Goal: Information Seeking & Learning: Learn about a topic

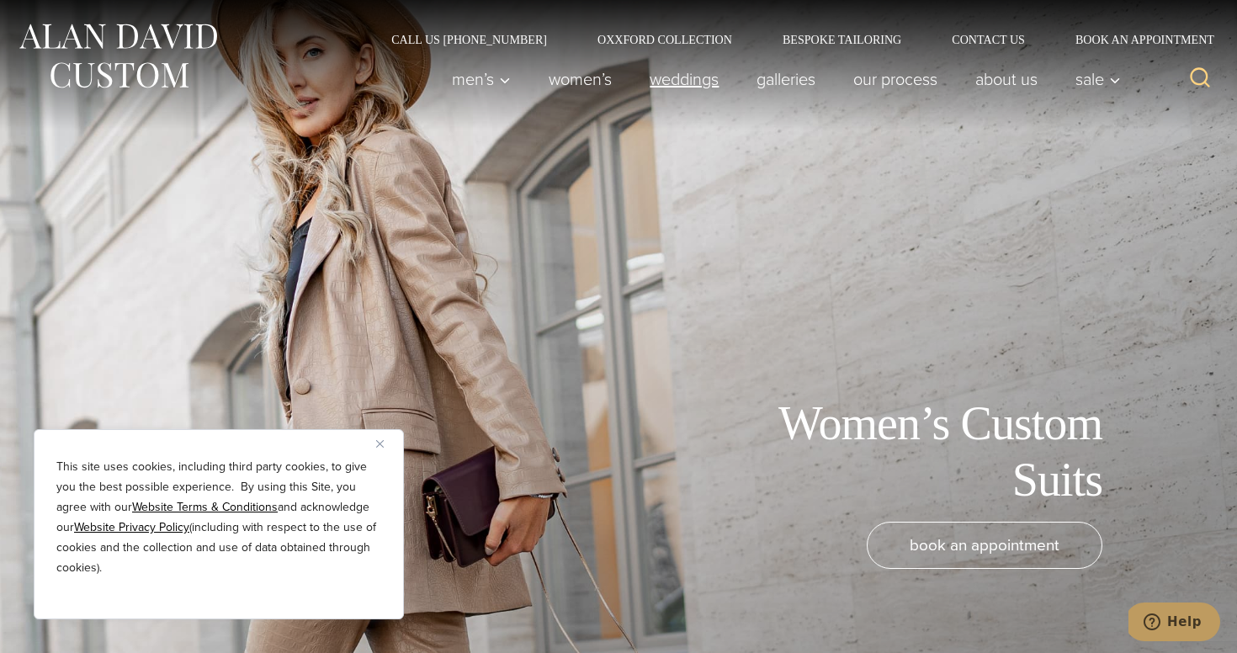
click at [677, 87] on link "weddings" at bounding box center [684, 79] width 107 height 34
click at [381, 446] on img "Close" at bounding box center [380, 444] width 8 height 8
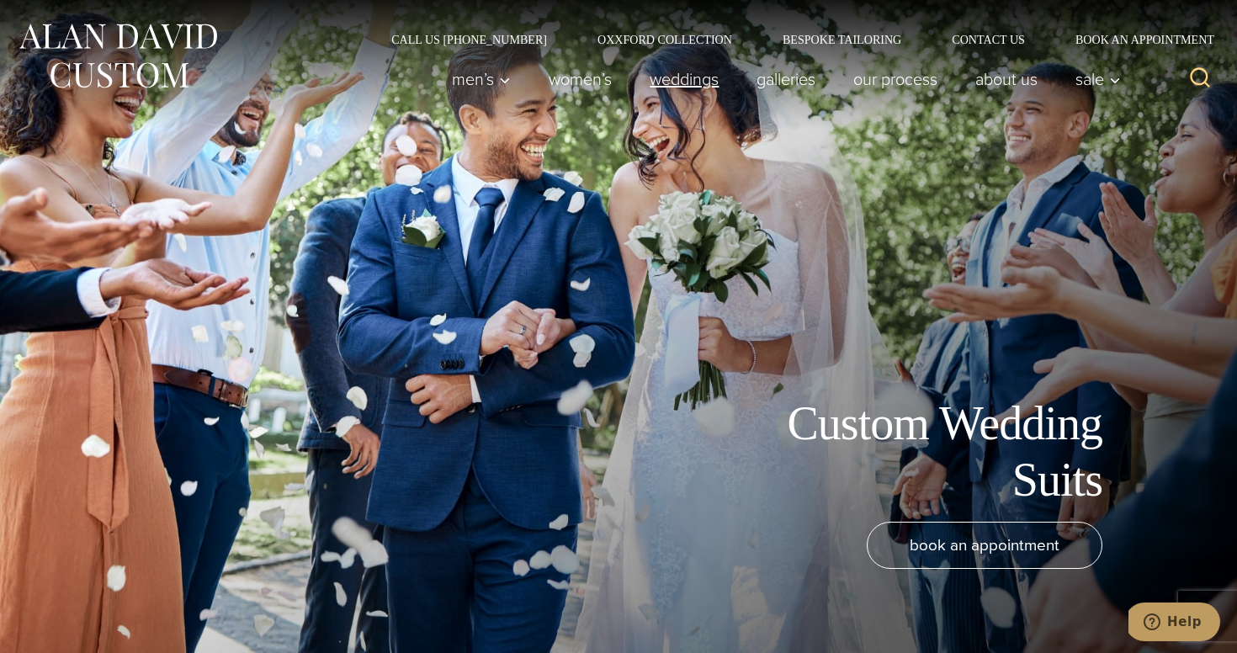
click at [679, 89] on link "weddings" at bounding box center [684, 79] width 107 height 34
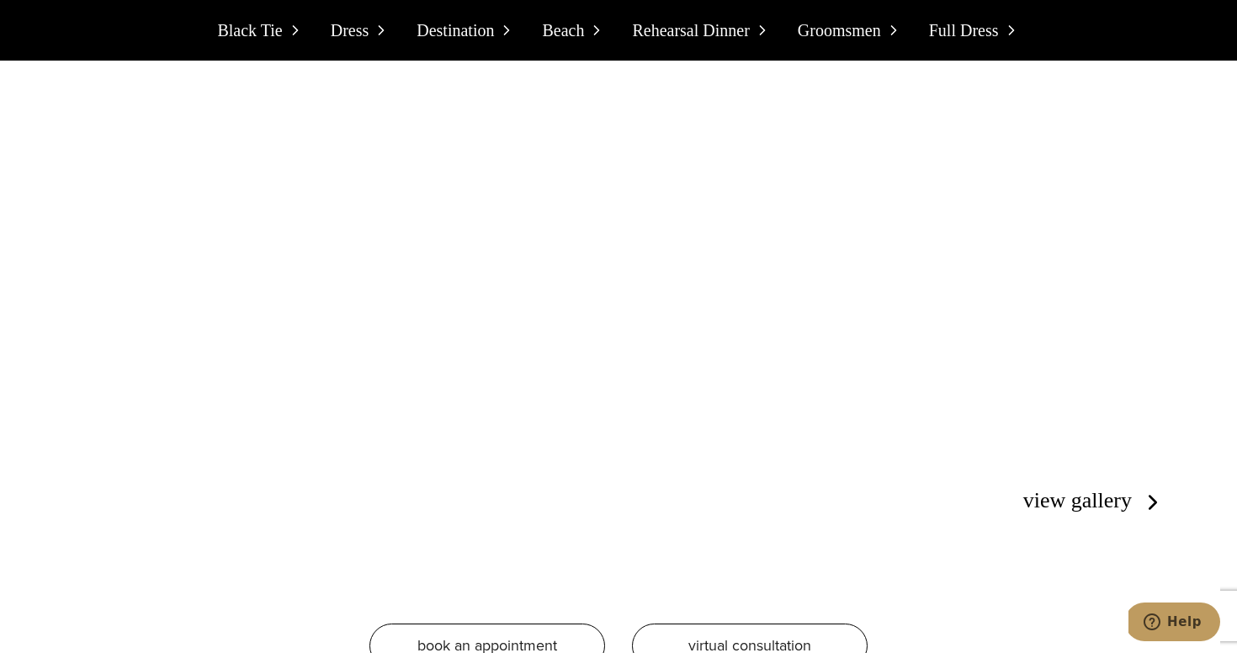
scroll to position [4637, 0]
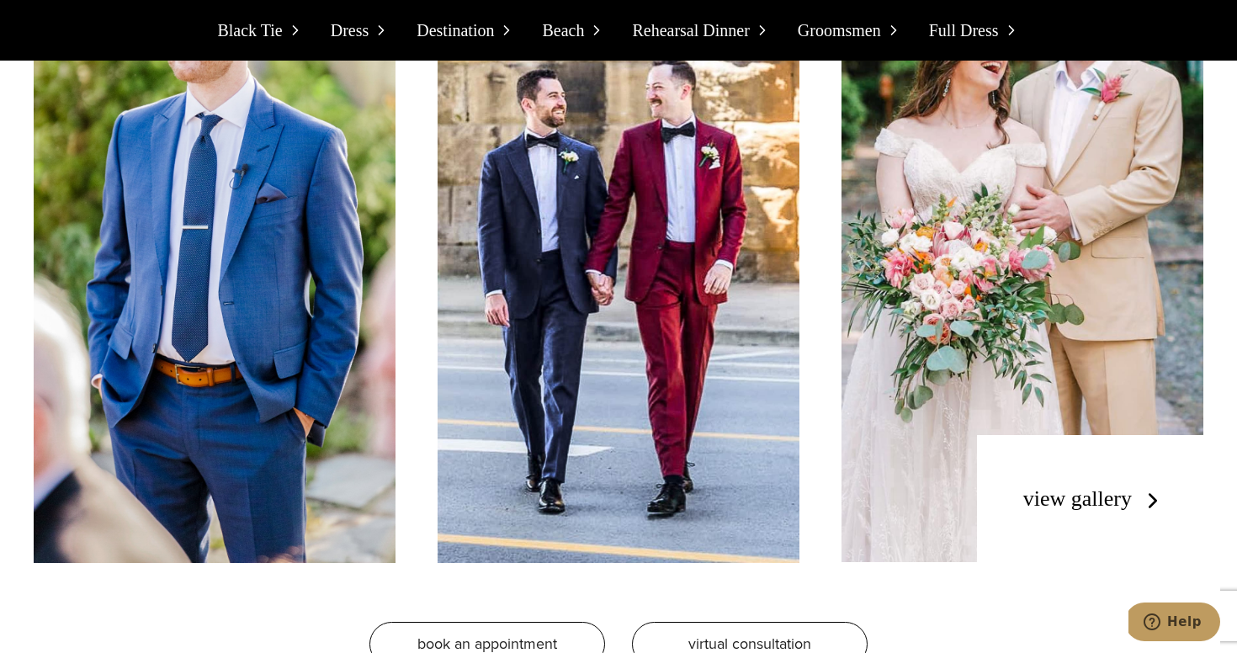
click at [1110, 486] on link "view gallery" at bounding box center [1094, 498] width 142 height 24
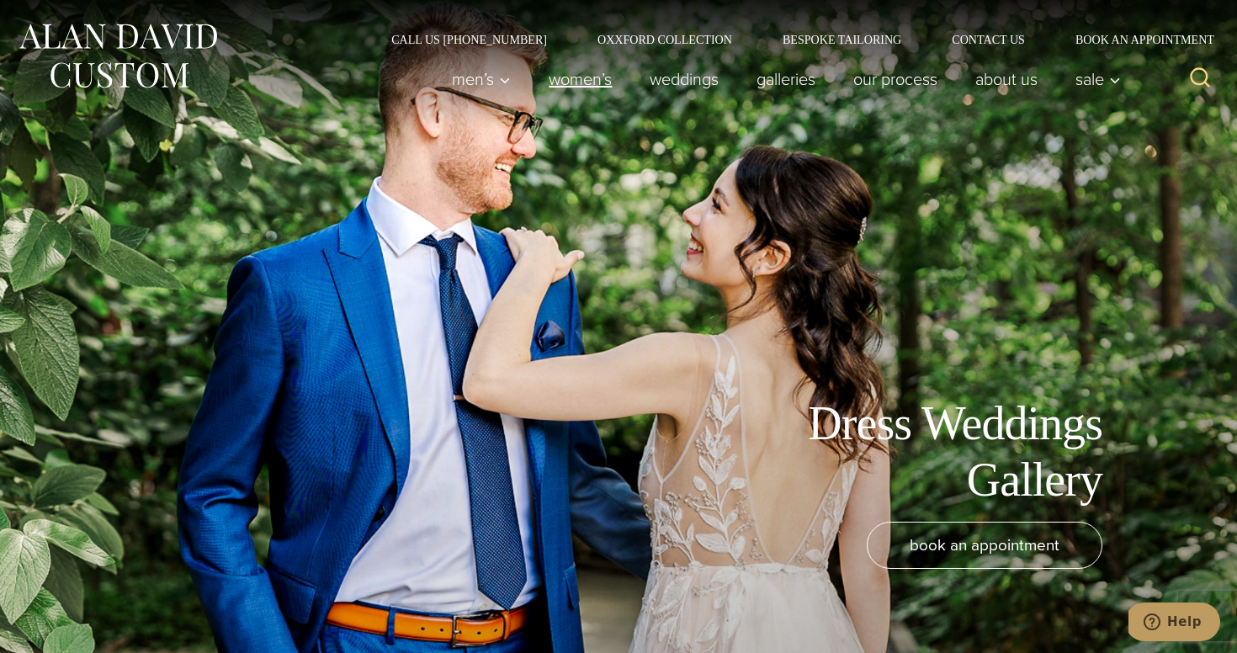
click at [566, 82] on link "Women’s" at bounding box center [580, 79] width 101 height 34
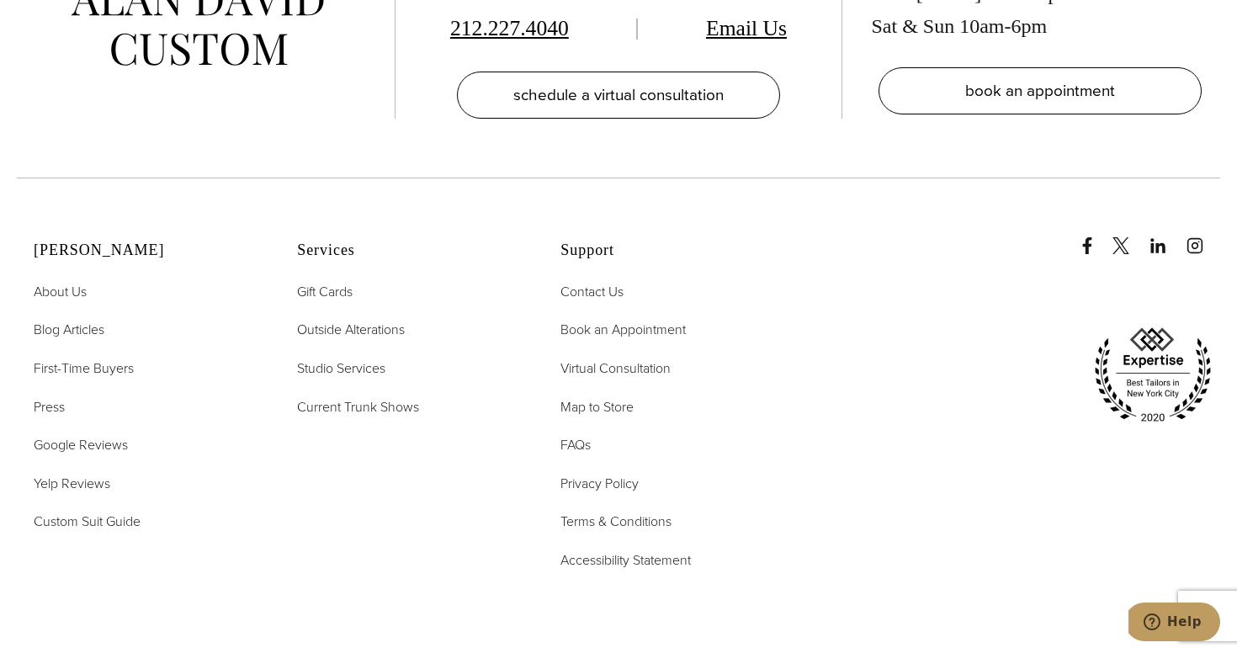
scroll to position [9917, 0]
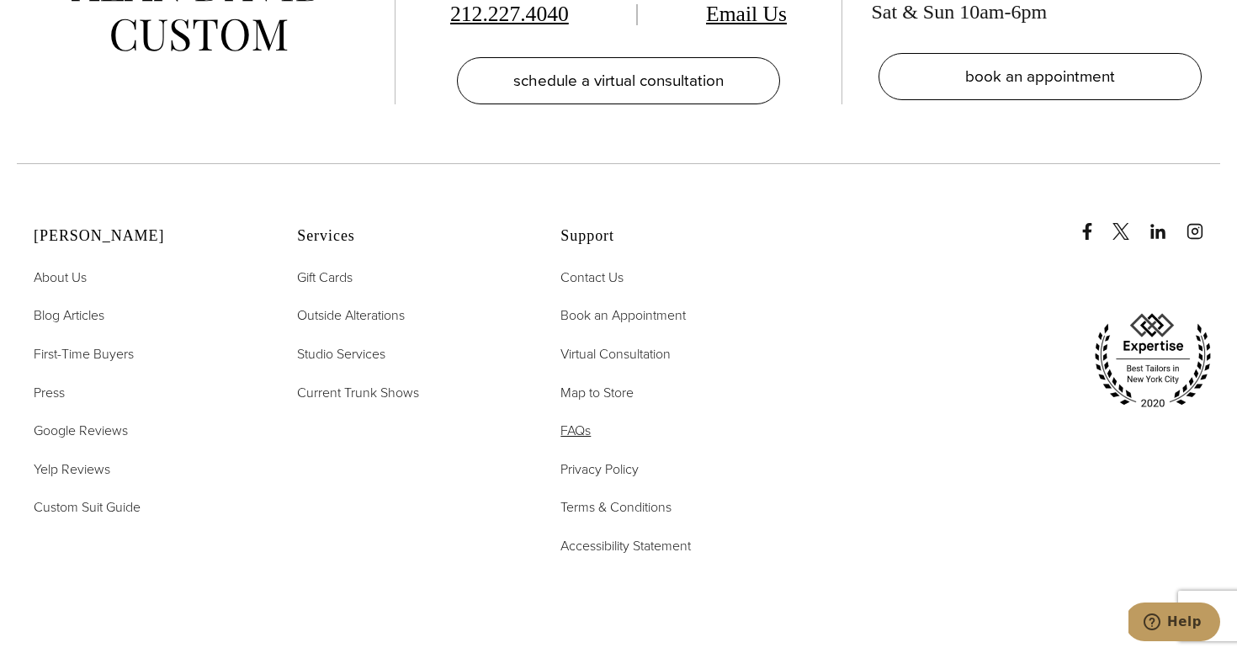
click at [575, 421] on span "FAQs" at bounding box center [575, 430] width 30 height 19
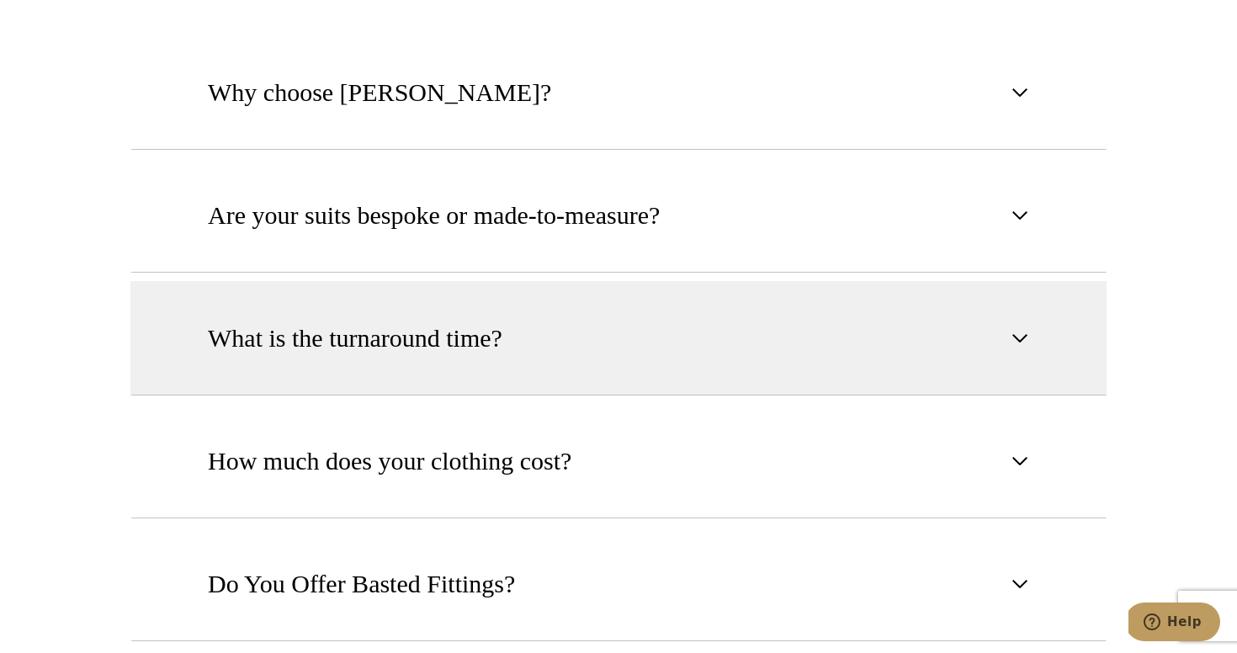
scroll to position [948, 0]
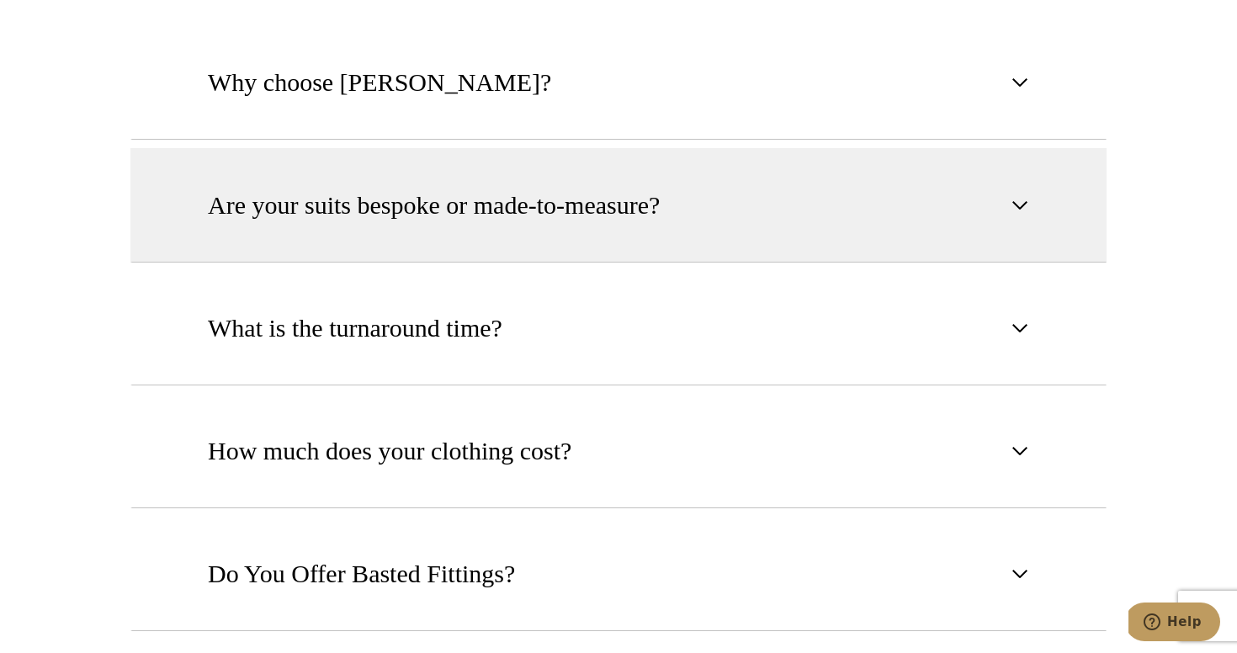
click at [752, 221] on button "Are your suits bespoke or made-to-measure?" at bounding box center [618, 205] width 976 height 114
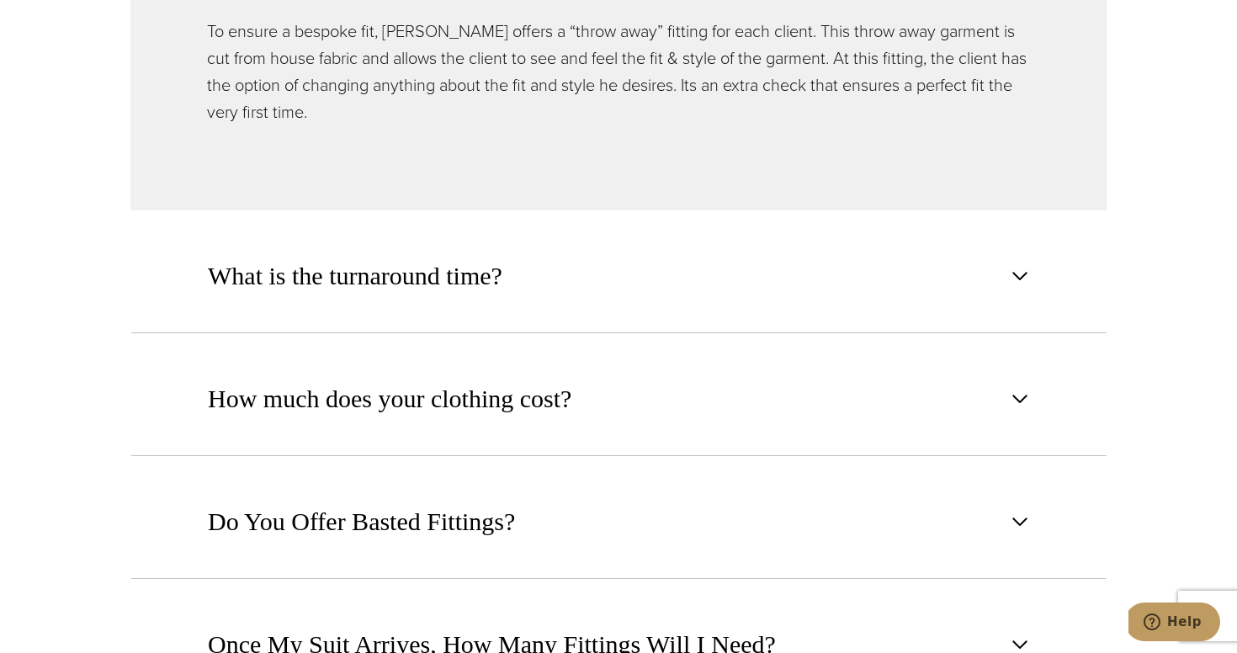
scroll to position [1430, 0]
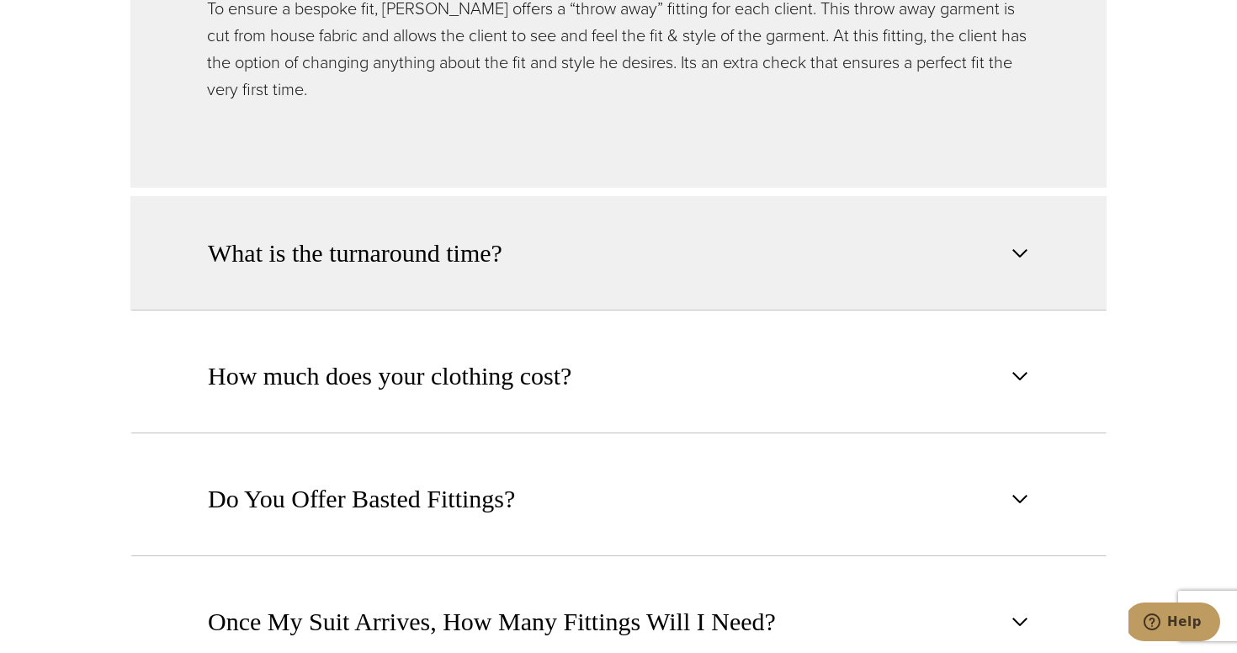
click at [991, 279] on button "What is the turnaround time?" at bounding box center [618, 253] width 976 height 114
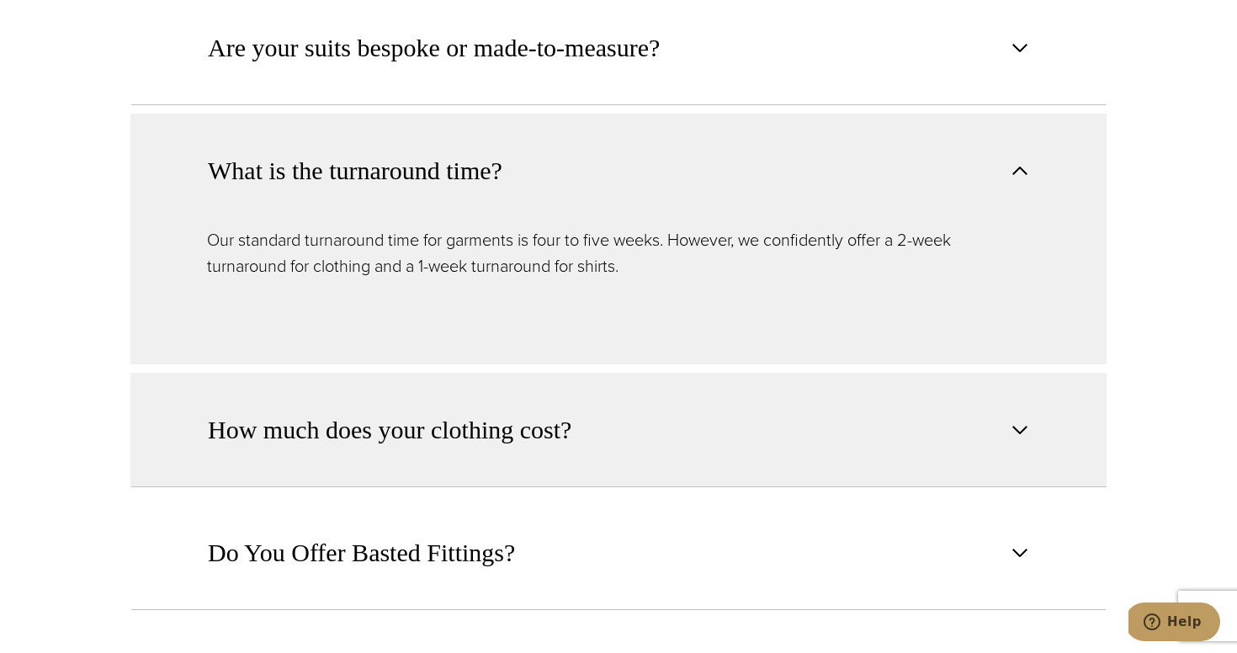
scroll to position [1218, 0]
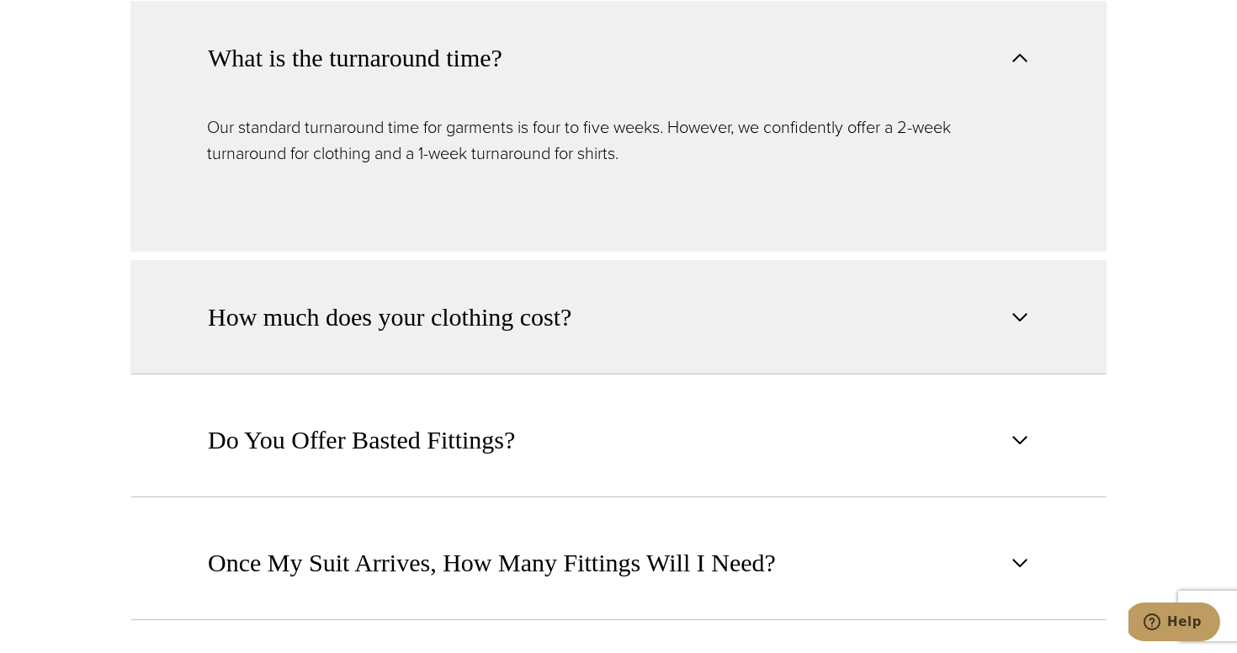
click at [893, 325] on button "How much does your clothing cost?" at bounding box center [618, 317] width 976 height 114
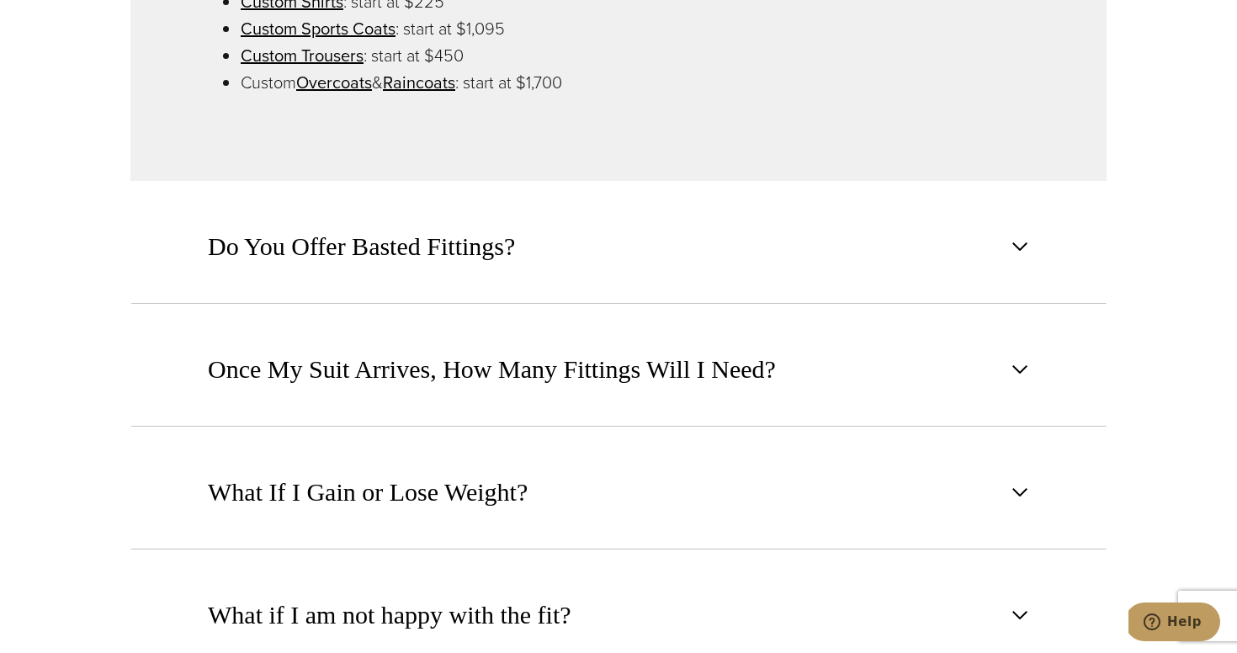
scroll to position [1596, 0]
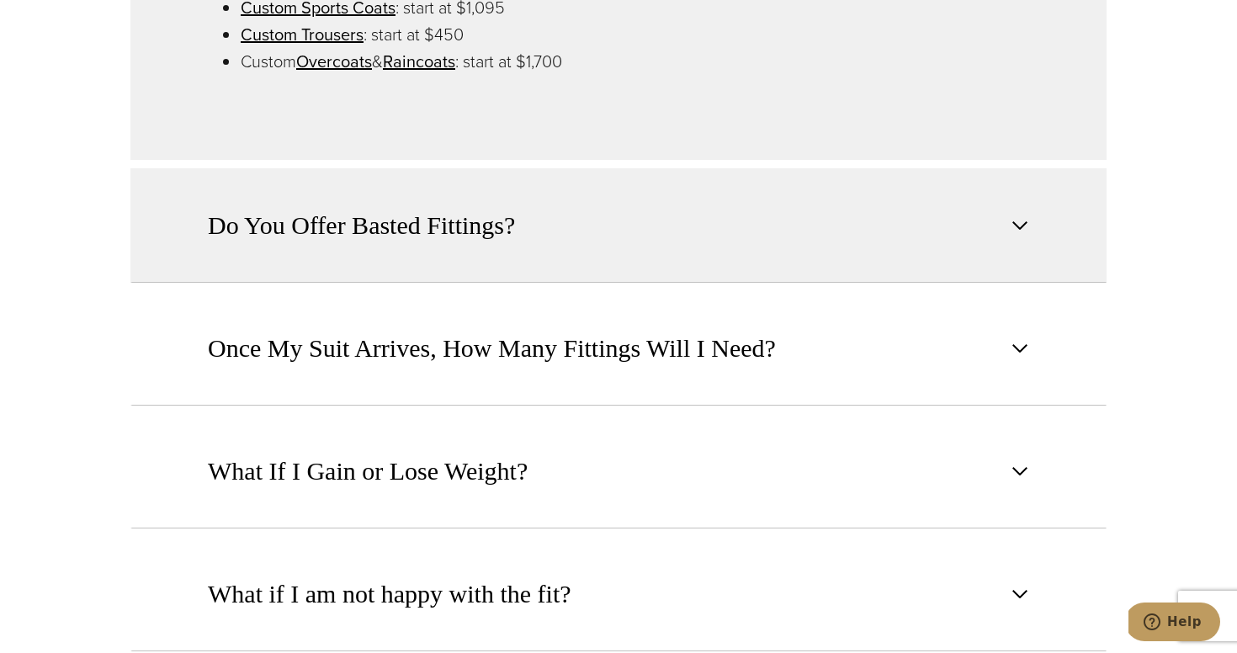
click at [875, 270] on button "Do You Offer Basted Fittings?" at bounding box center [618, 225] width 976 height 114
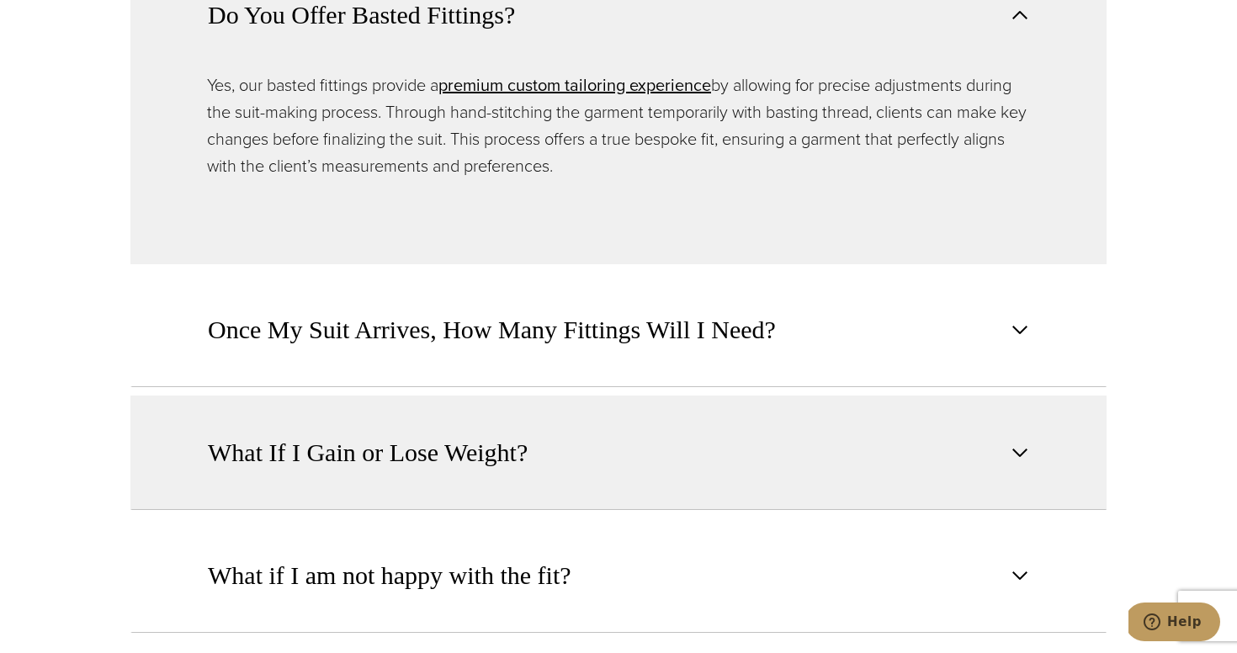
scroll to position [1503, 0]
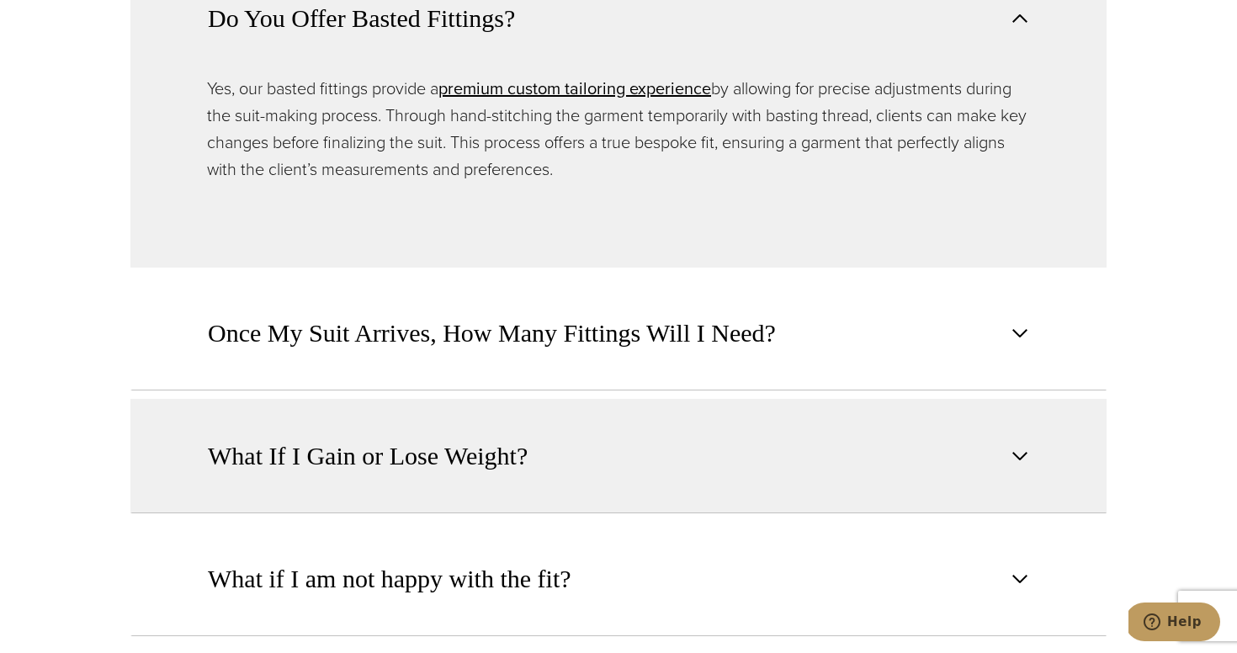
click at [837, 433] on button "What If I Gain or Lose Weight?" at bounding box center [618, 456] width 976 height 114
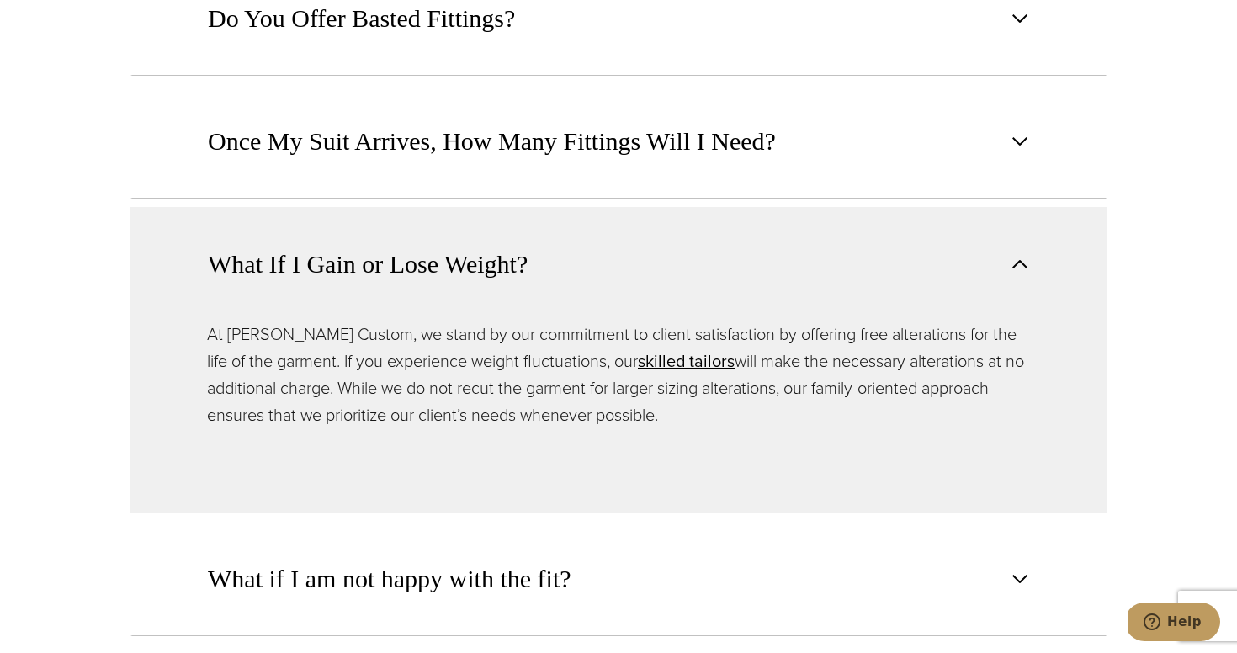
click at [1028, 268] on span "button" at bounding box center [1020, 264] width 20 height 20
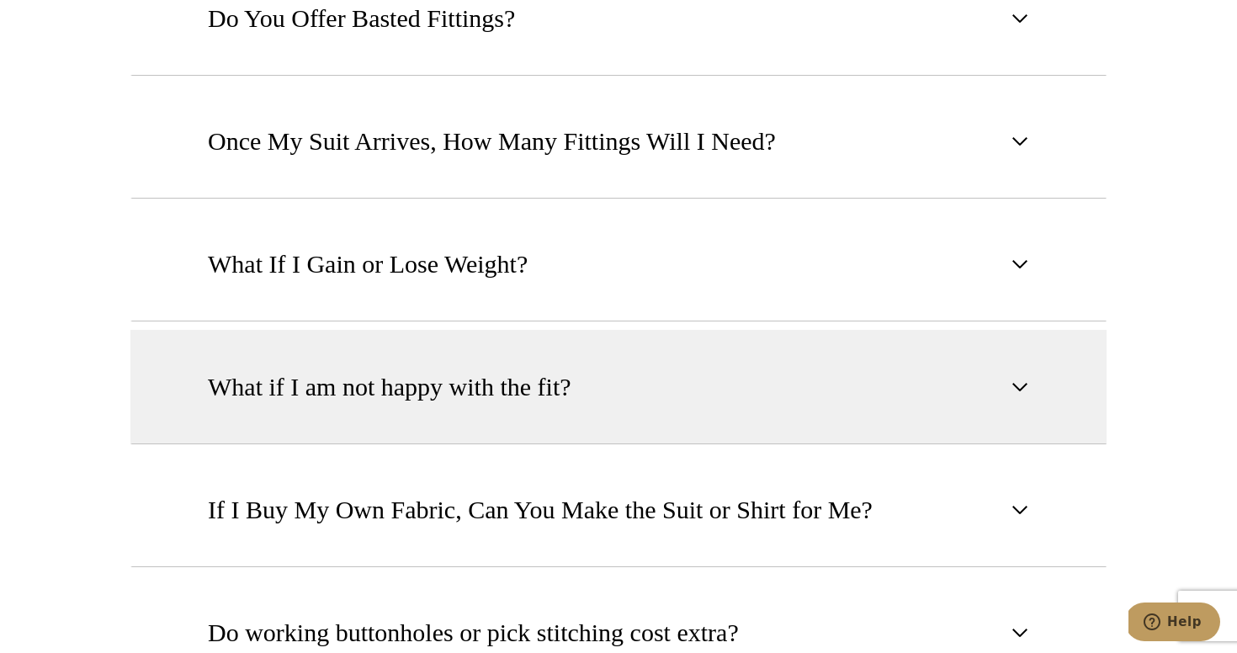
click at [908, 412] on button "What if I am not happy with the fit?" at bounding box center [618, 387] width 976 height 114
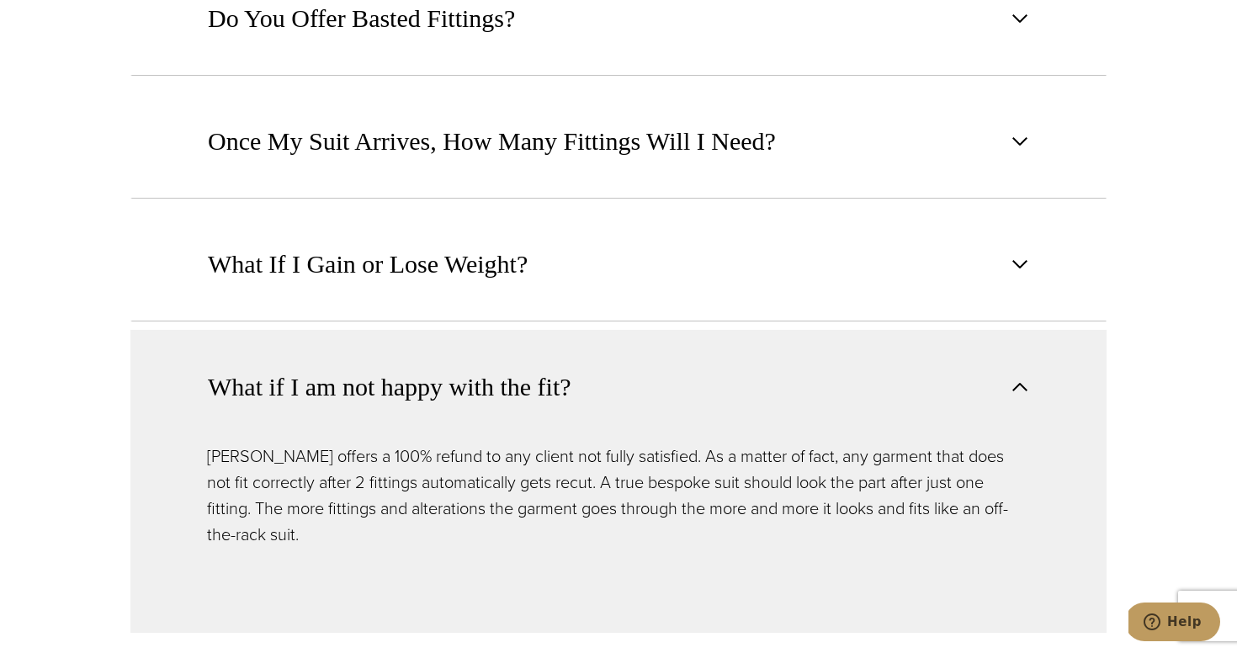
click at [1022, 390] on span "button" at bounding box center [1020, 387] width 20 height 20
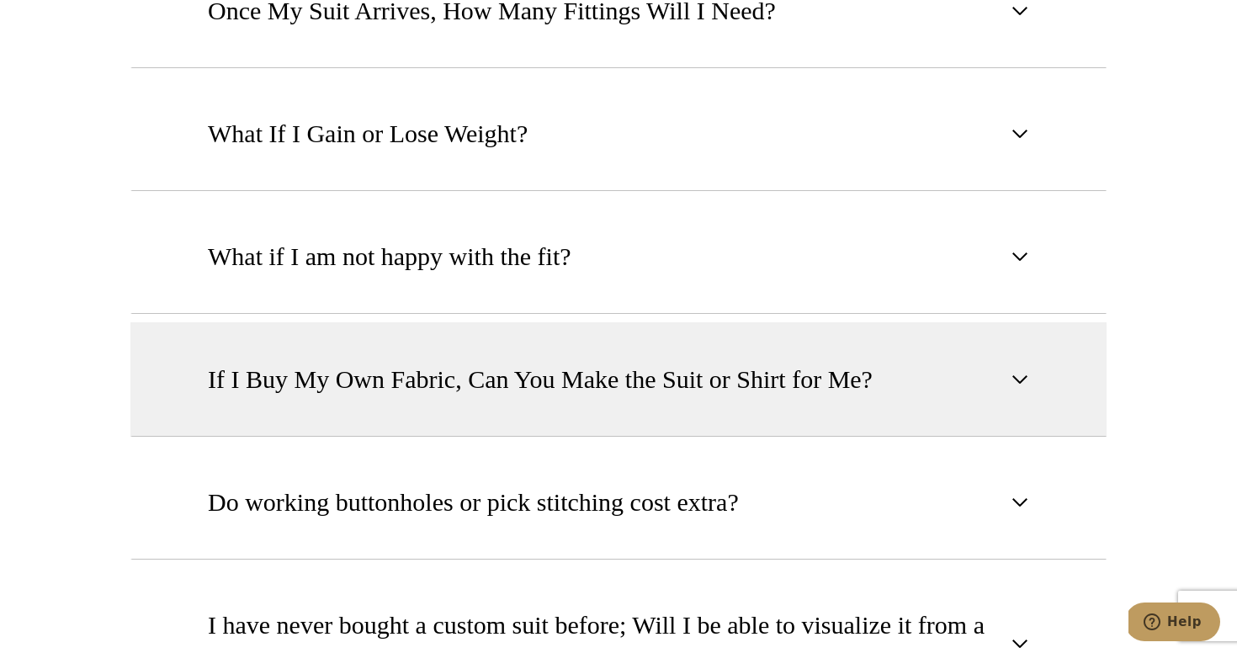
scroll to position [1663, 0]
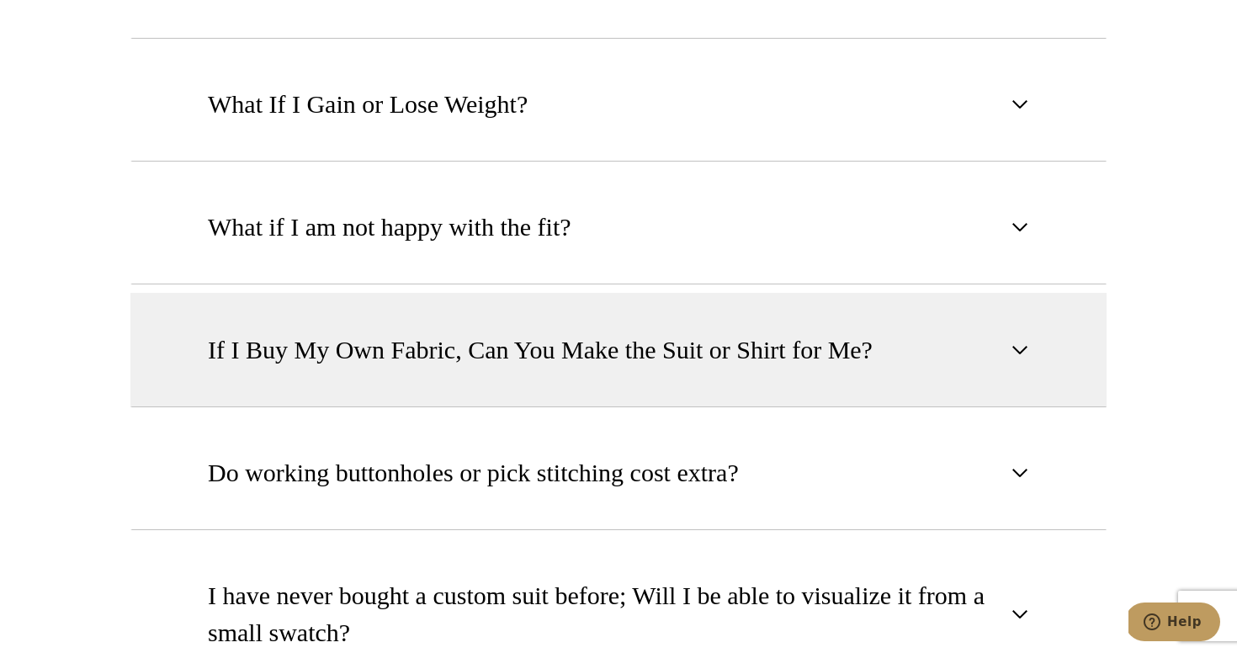
click at [906, 368] on button "If I Buy My Own Fabric, Can You Make the Suit or Shirt for Me?" at bounding box center [618, 350] width 976 height 114
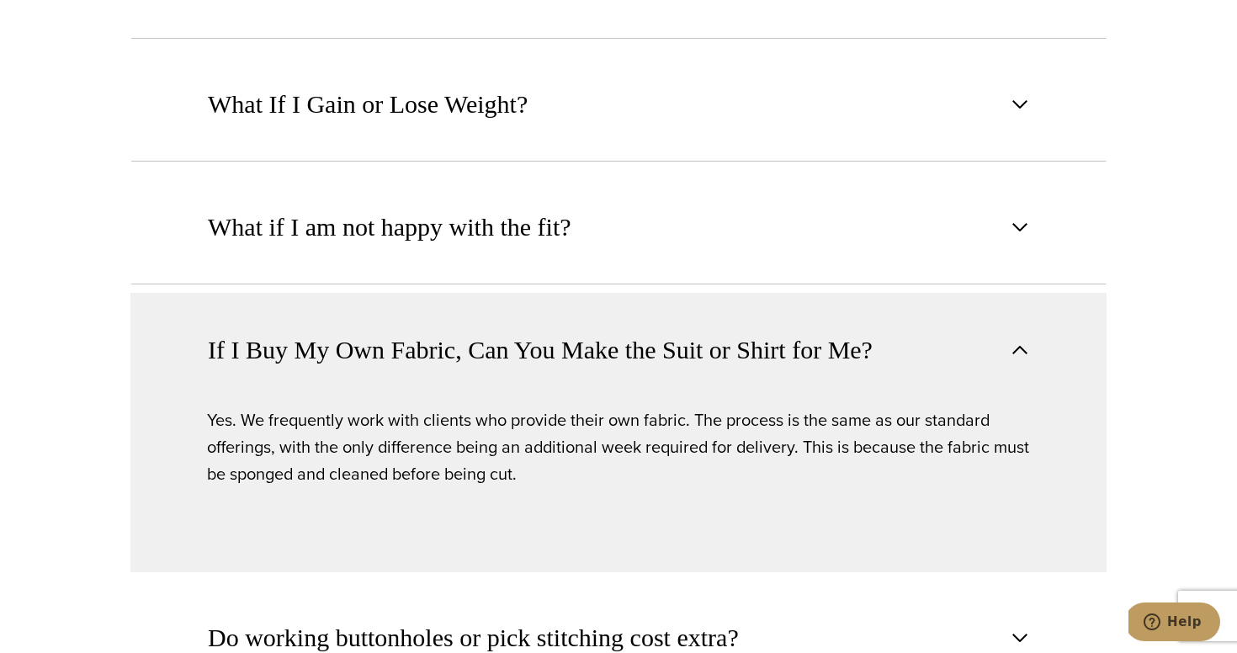
click at [1022, 359] on span "button" at bounding box center [1020, 350] width 20 height 20
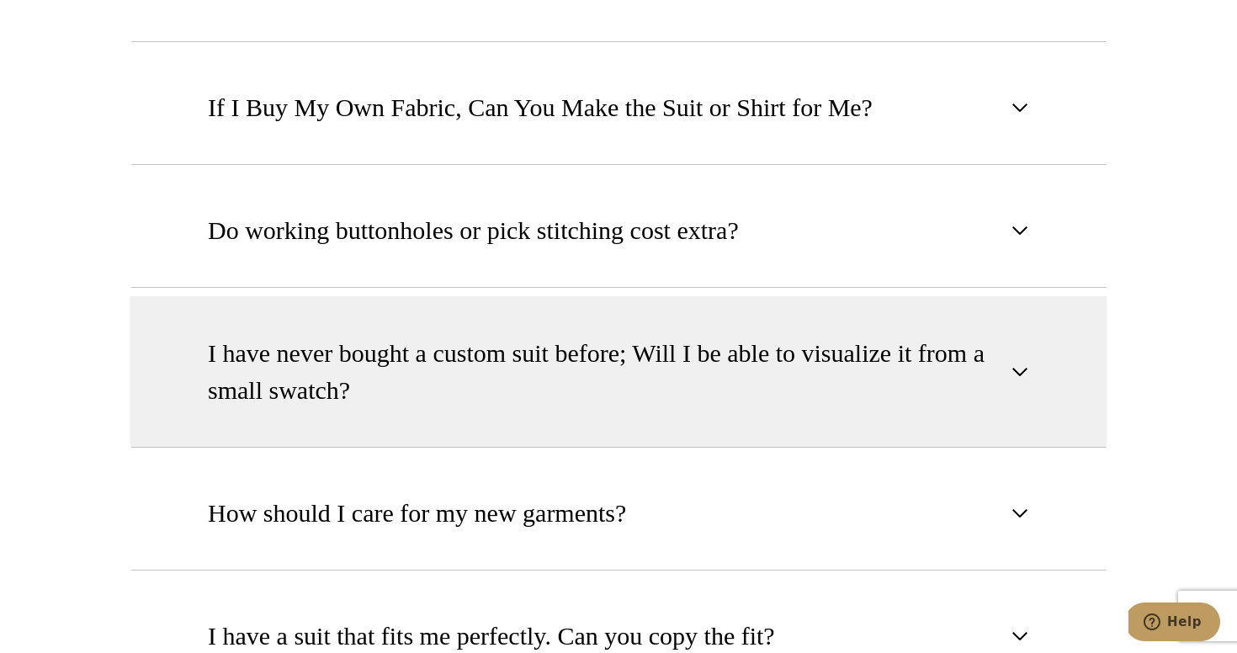
scroll to position [1909, 0]
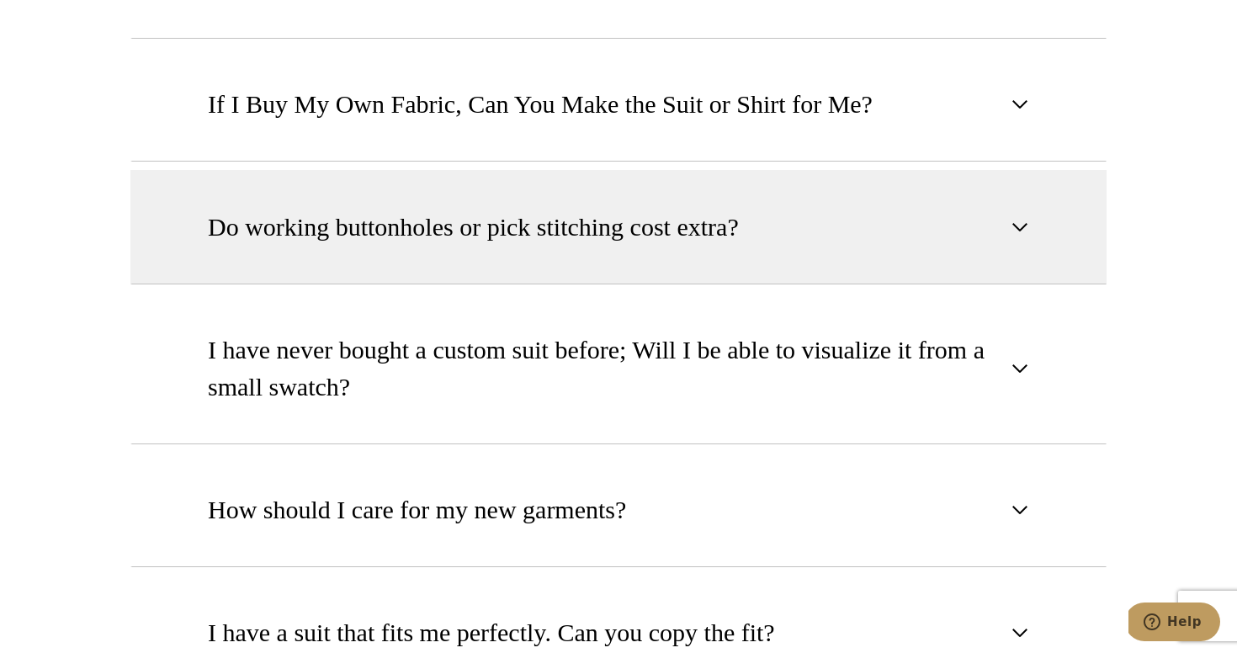
click at [1006, 235] on button "Do working buttonholes or pick stitching cost extra?" at bounding box center [618, 227] width 976 height 114
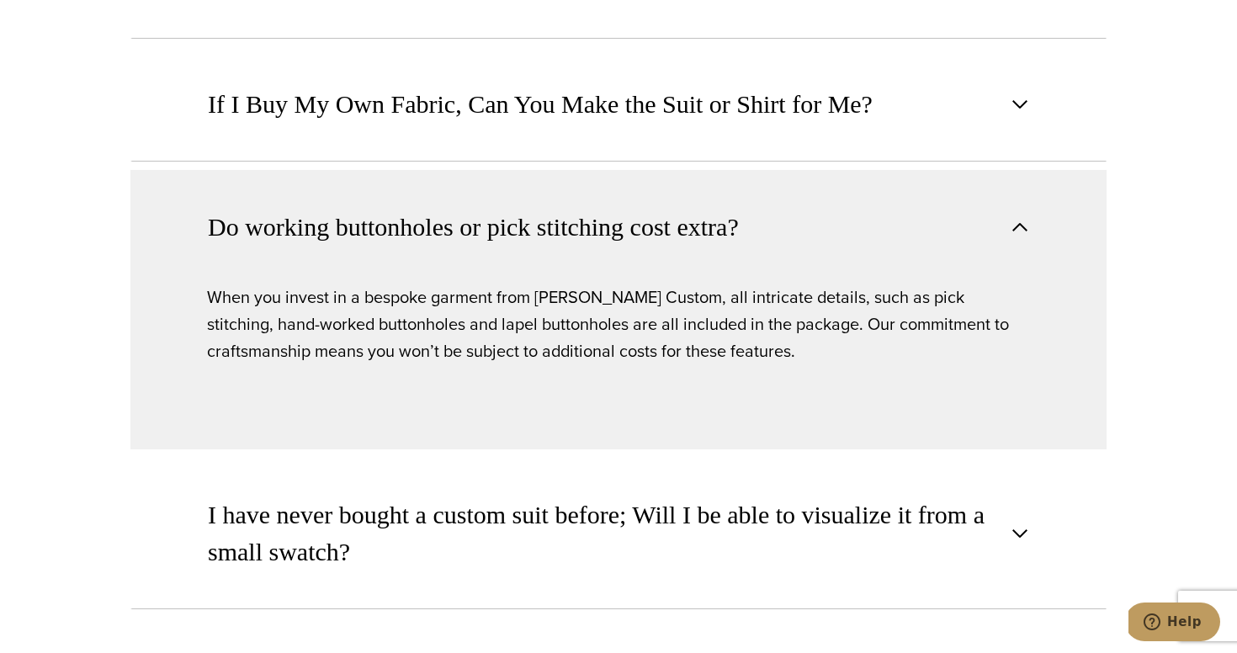
click at [1006, 235] on button "Do working buttonholes or pick stitching cost extra?" at bounding box center [618, 227] width 976 height 114
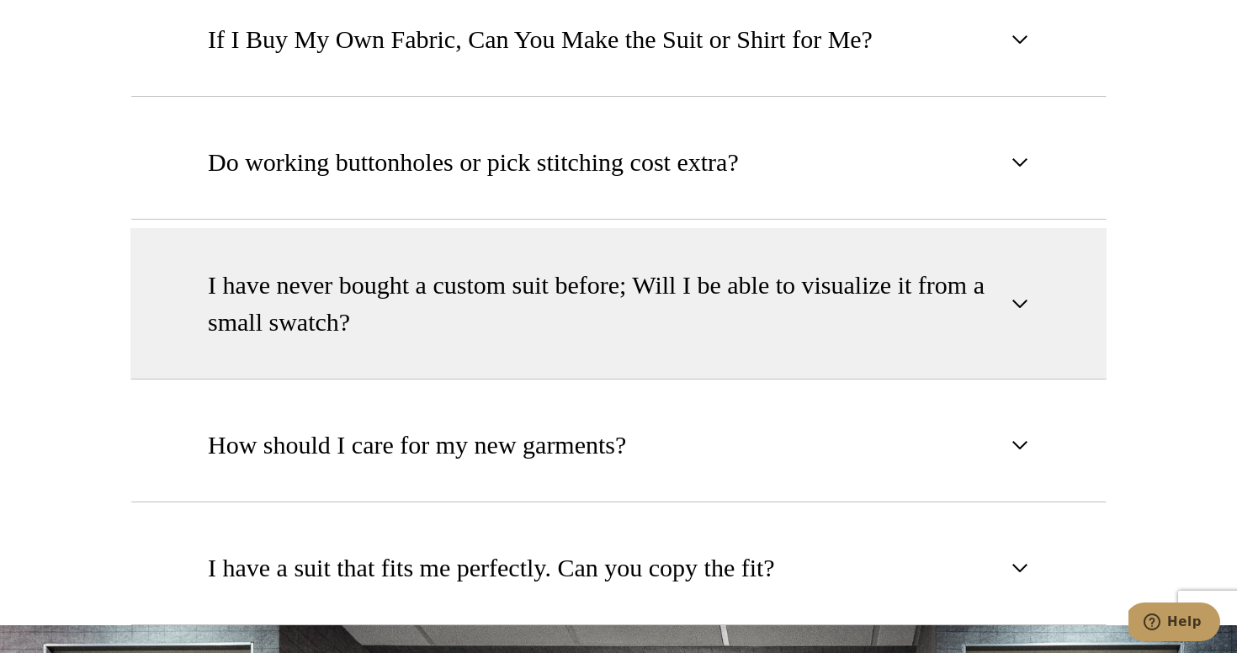
scroll to position [1990, 0]
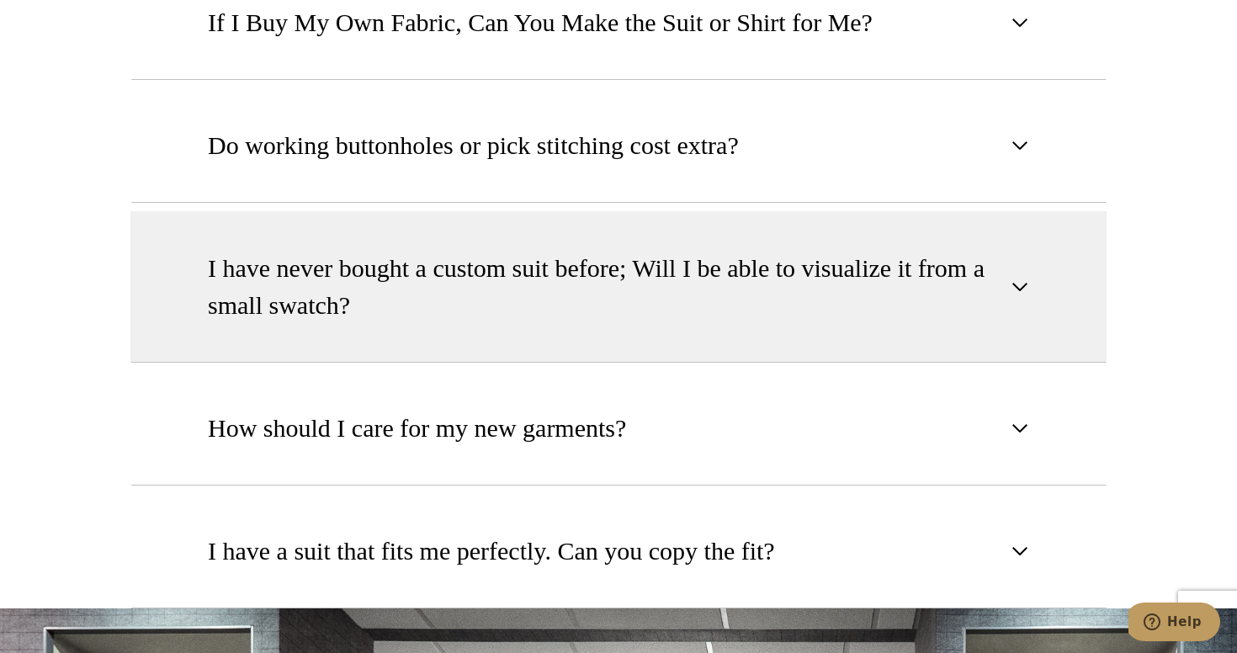
click at [896, 310] on span "I have never bought a custom suit before; Will I be able to visualize it from a…" at bounding box center [605, 287] width 794 height 74
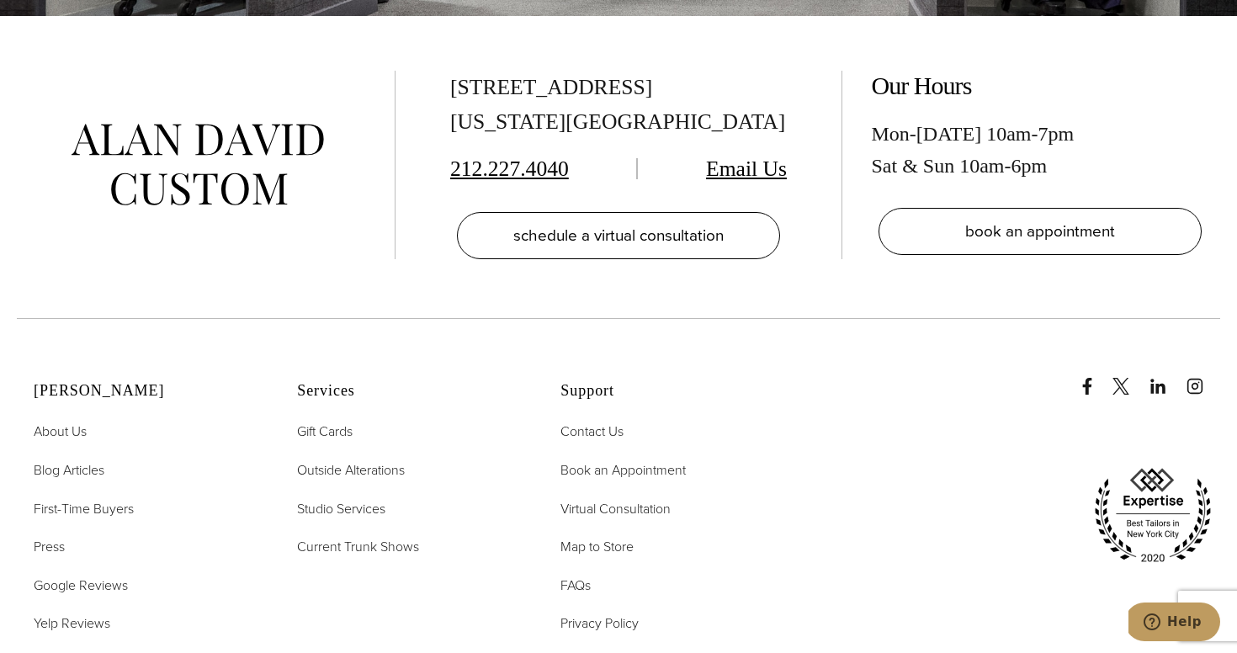
scroll to position [3583, 0]
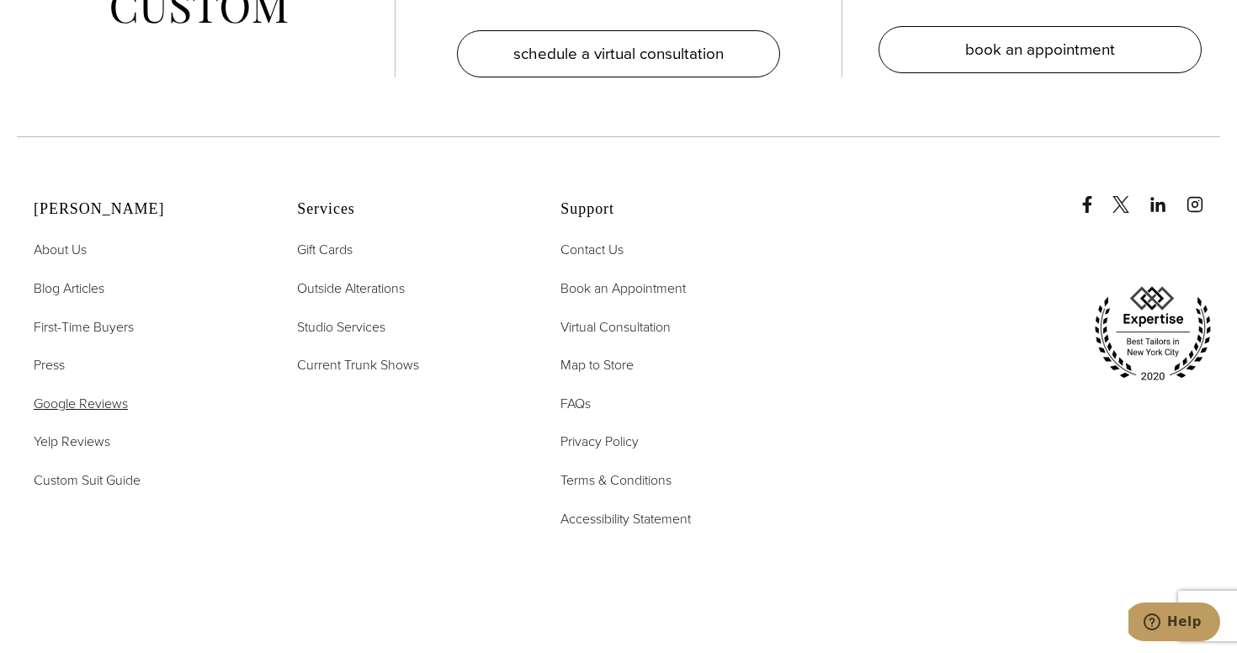
click at [101, 399] on span "Google Reviews" at bounding box center [81, 403] width 94 height 19
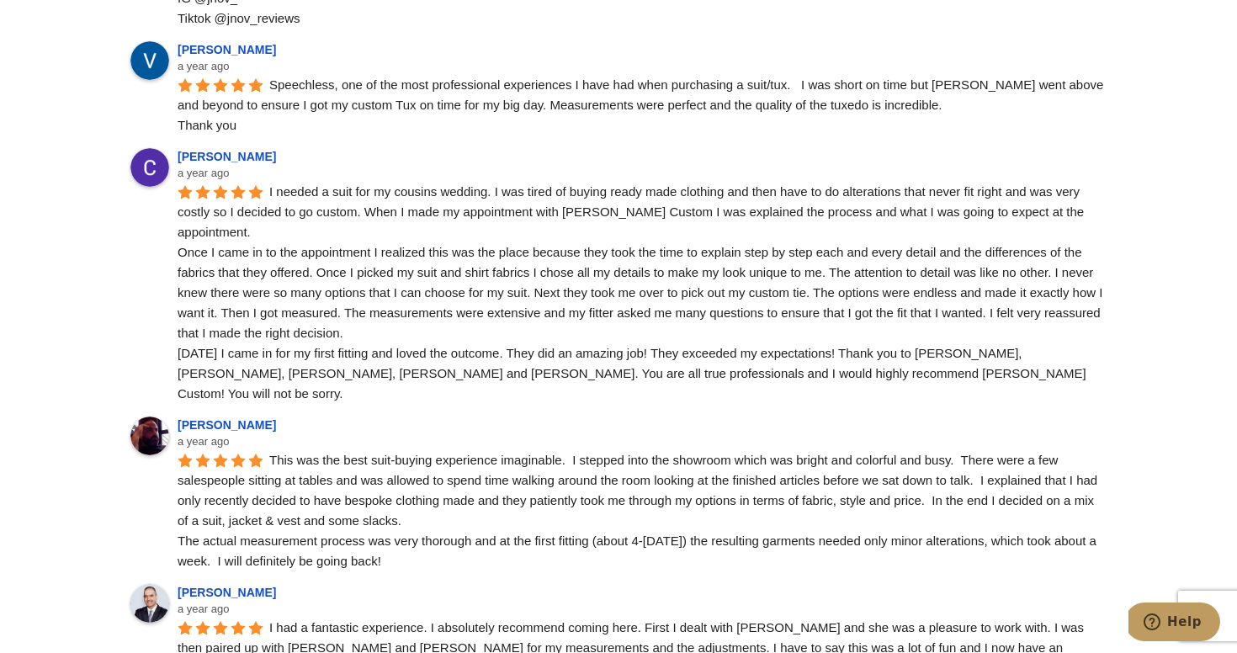
scroll to position [4689, 0]
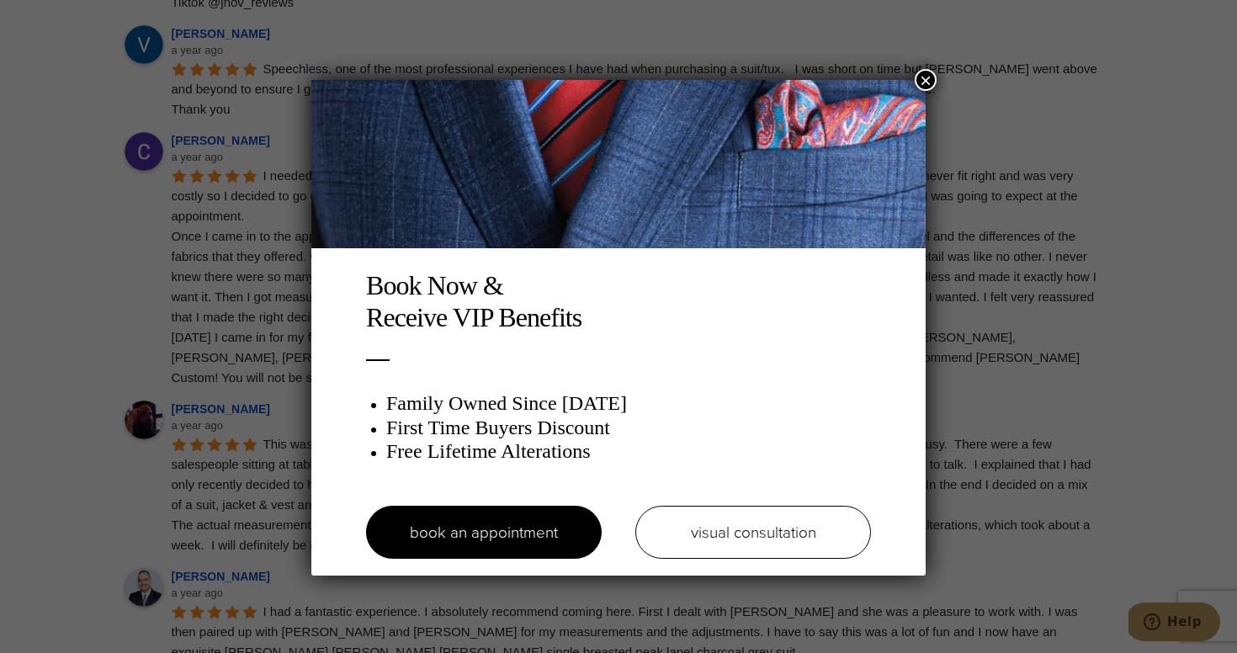
click at [930, 82] on button "×" at bounding box center [926, 80] width 22 height 22
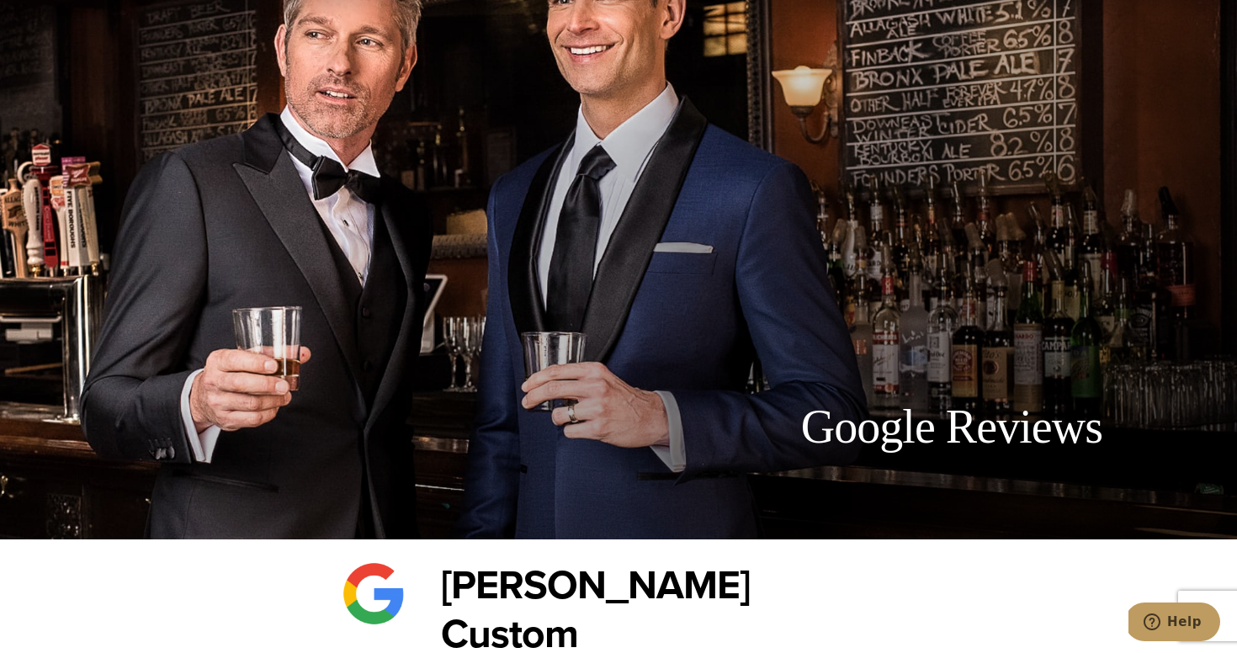
scroll to position [64, 0]
